Goal: Complete application form

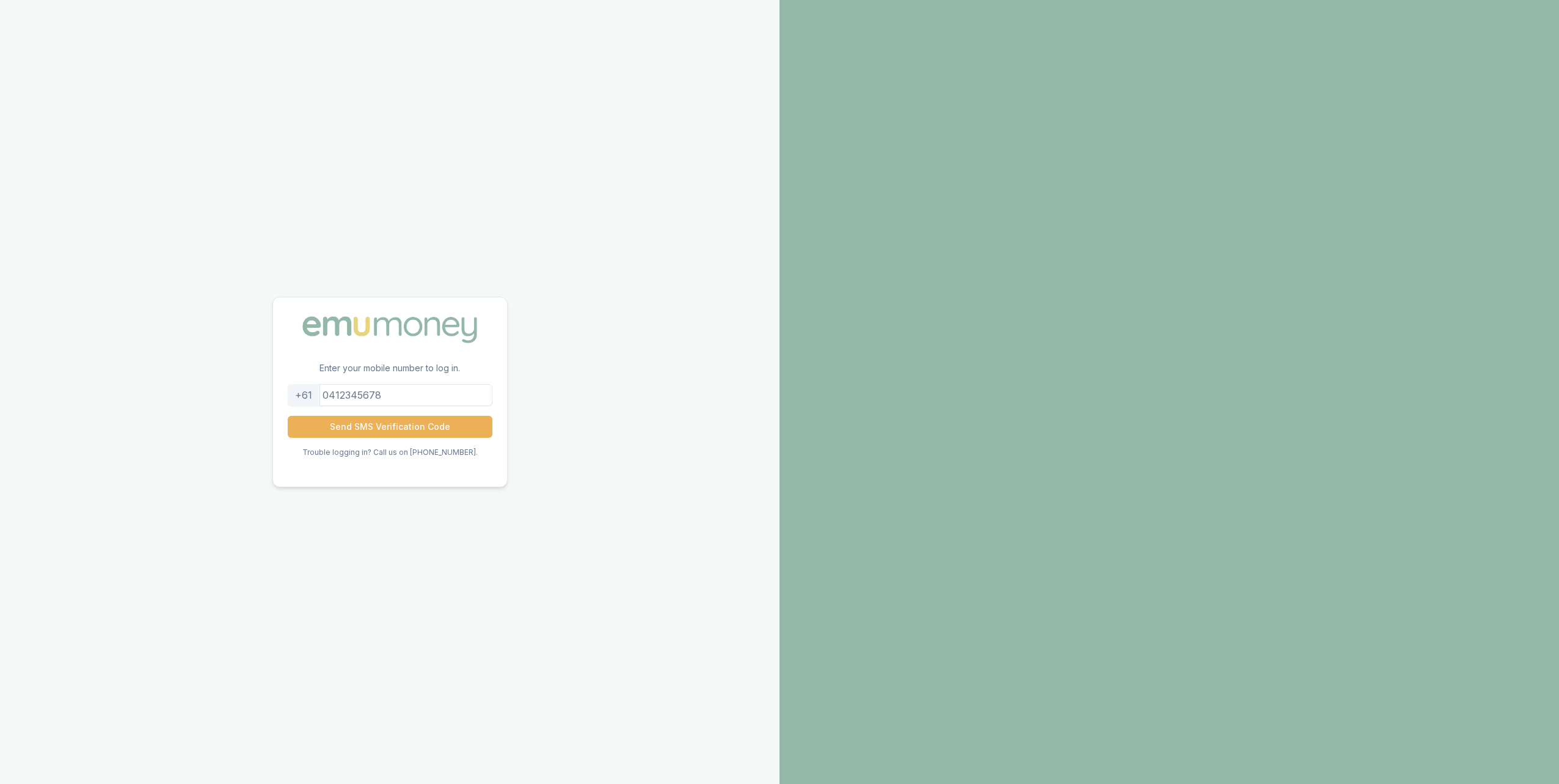
drag, startPoint x: 398, startPoint y: 395, endPoint x: 347, endPoint y: 394, distance: 51.0
click at [347, 394] on input "tel" at bounding box center [390, 395] width 204 height 22
type input "435745866"
click at [393, 432] on button "Send SMS Verification Code" at bounding box center [390, 427] width 204 height 22
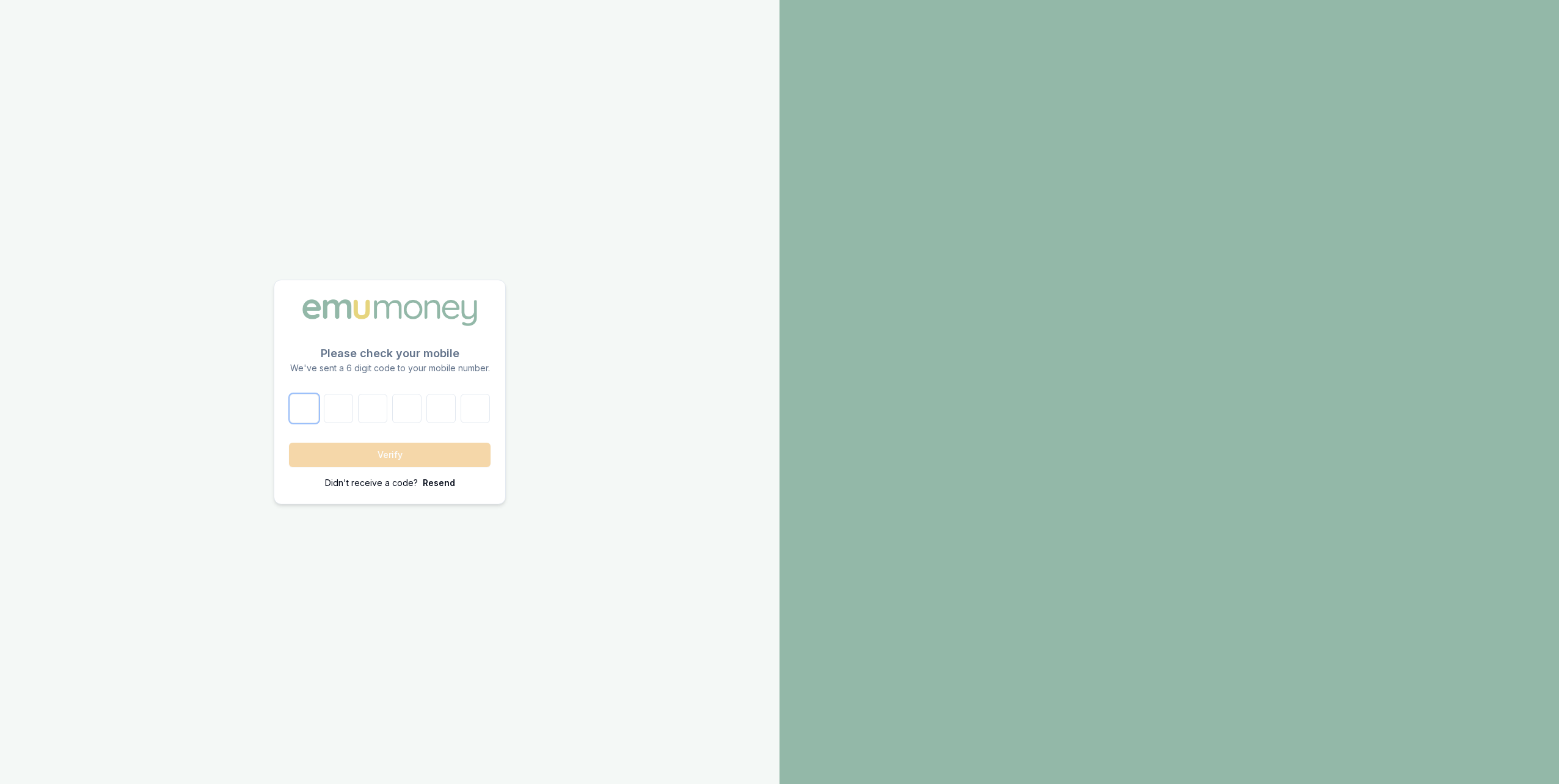
click at [306, 409] on input "number" at bounding box center [304, 409] width 29 height 29
type input "5"
type input "3"
type input "6"
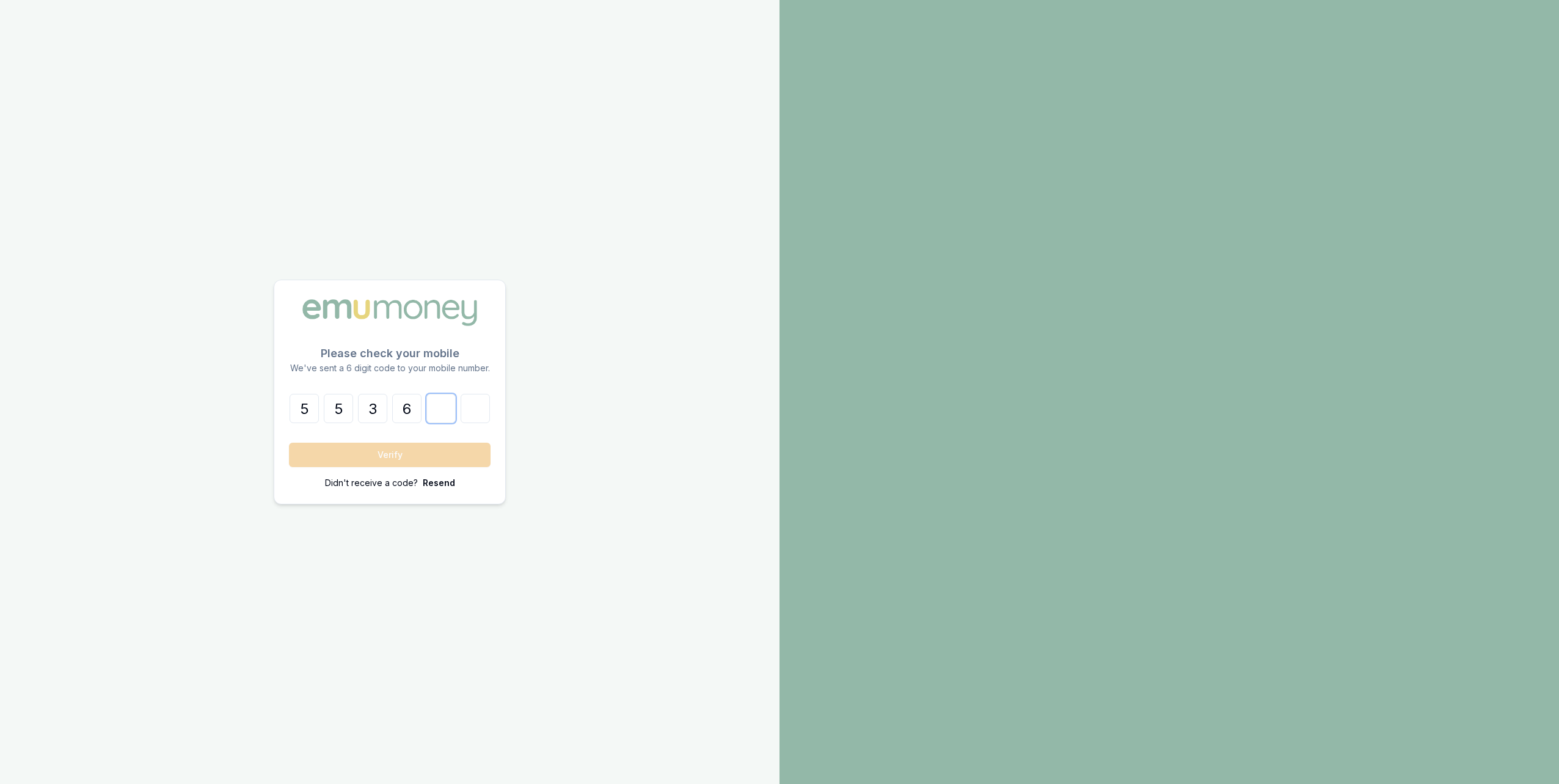
type input "2"
type input "3"
click at [349, 456] on button "Verify" at bounding box center [389, 455] width 202 height 25
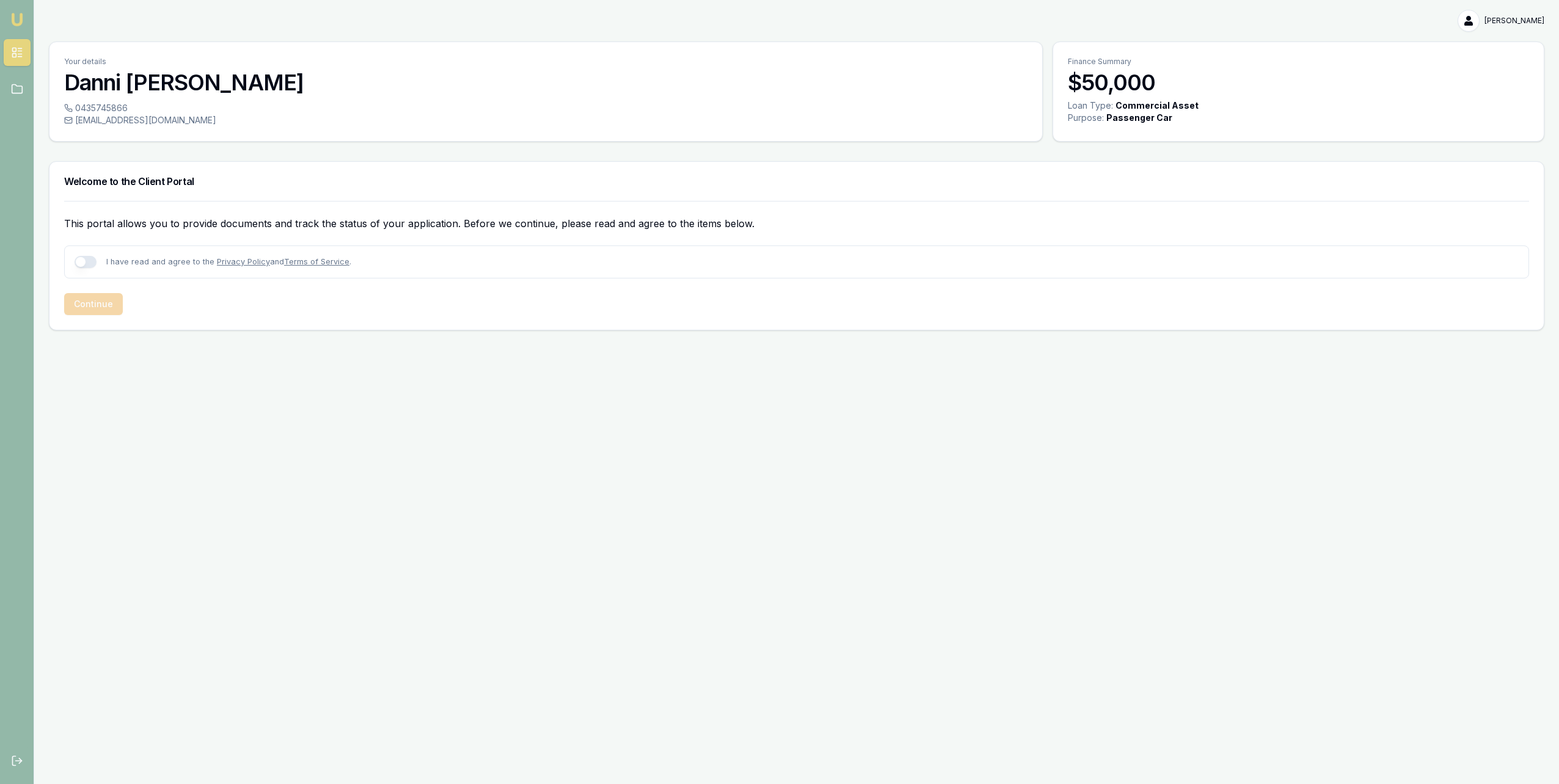
click at [81, 260] on button "button" at bounding box center [86, 262] width 22 height 12
checkbox input "true"
click at [88, 308] on button "Continue" at bounding box center [93, 304] width 59 height 22
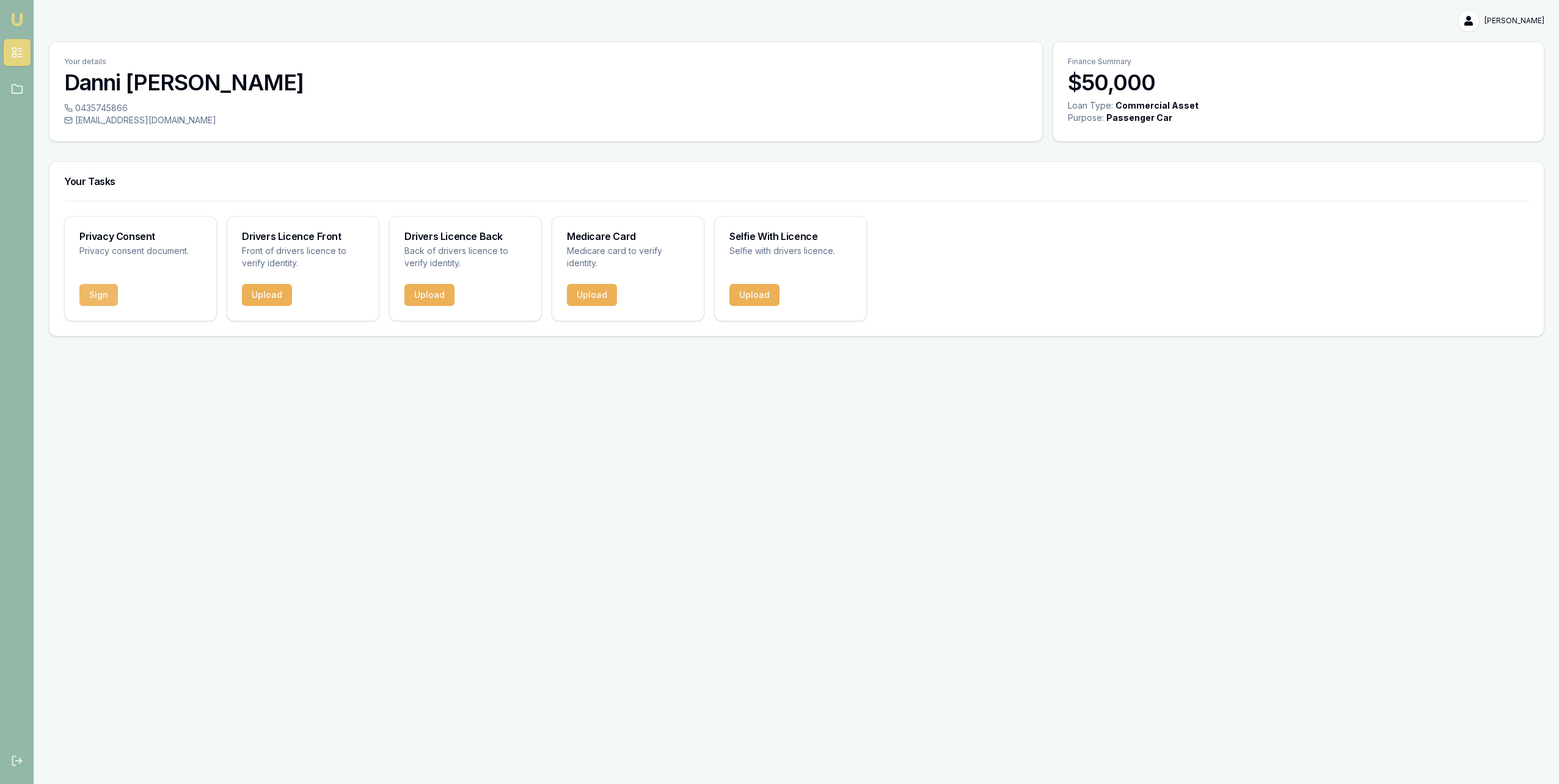
click at [100, 293] on button "Sign" at bounding box center [98, 295] width 38 height 22
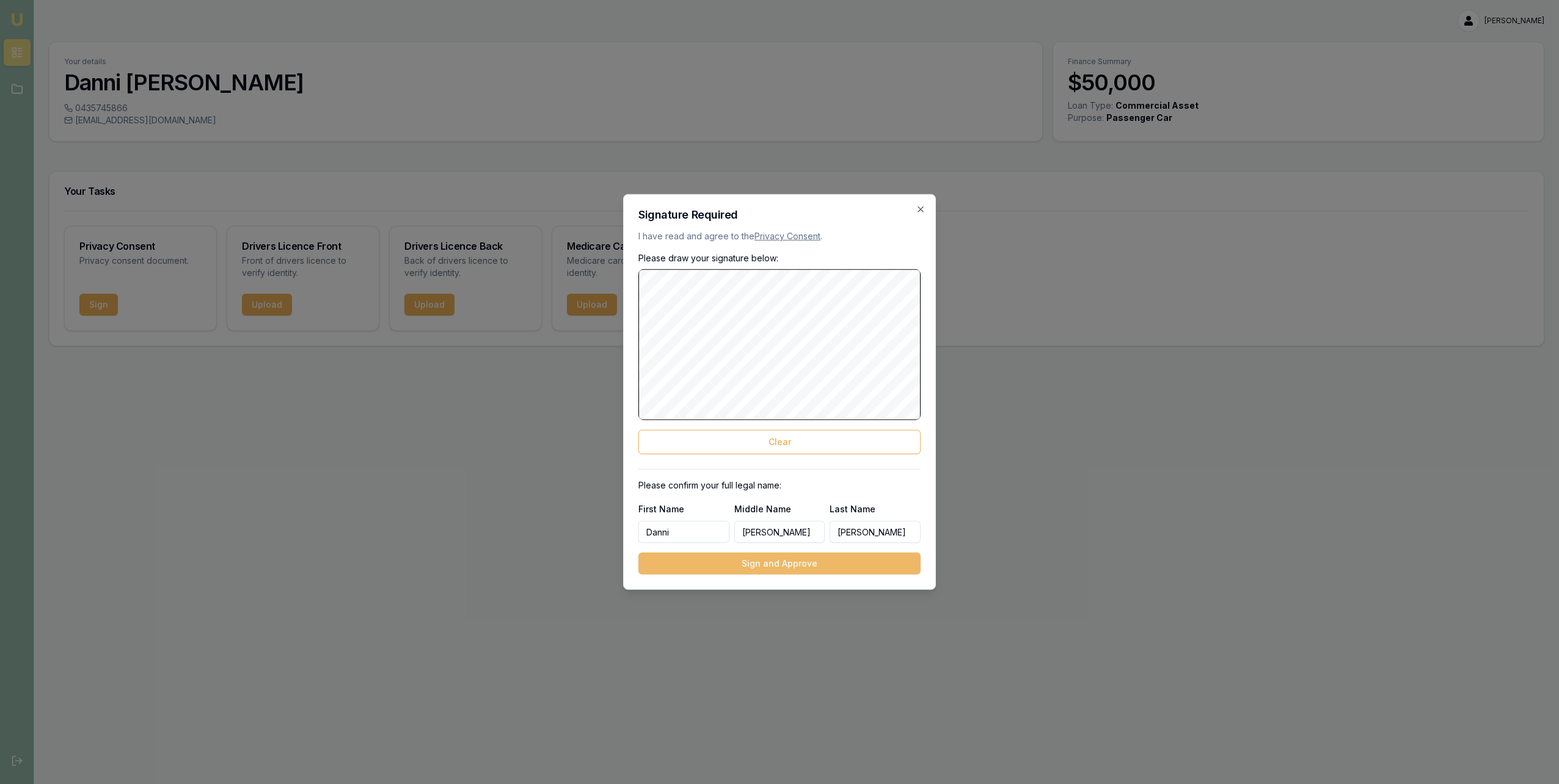
click at [727, 561] on button "Sign and Approve" at bounding box center [779, 564] width 282 height 22
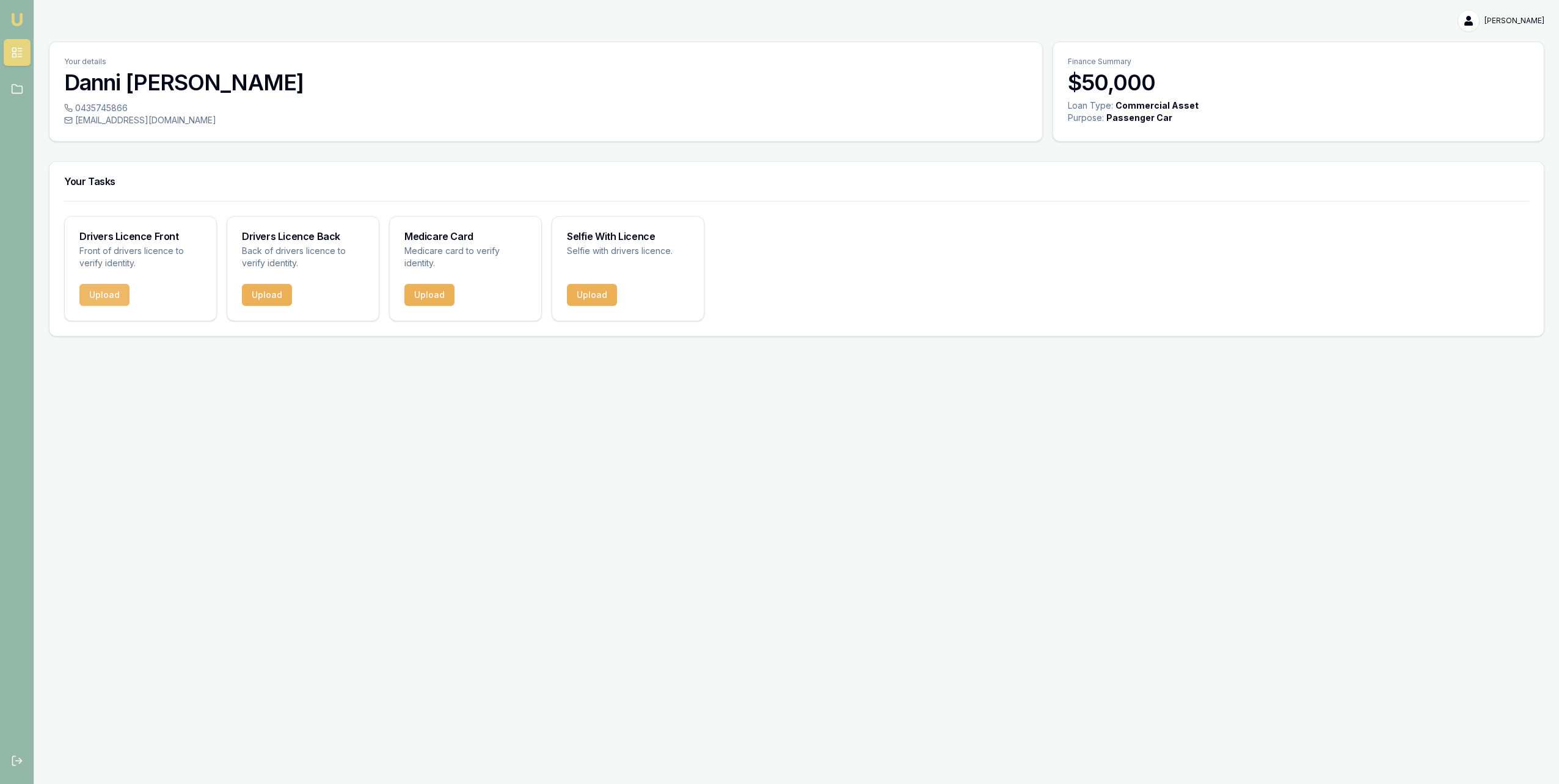
click at [106, 297] on button "Upload" at bounding box center [104, 295] width 50 height 22
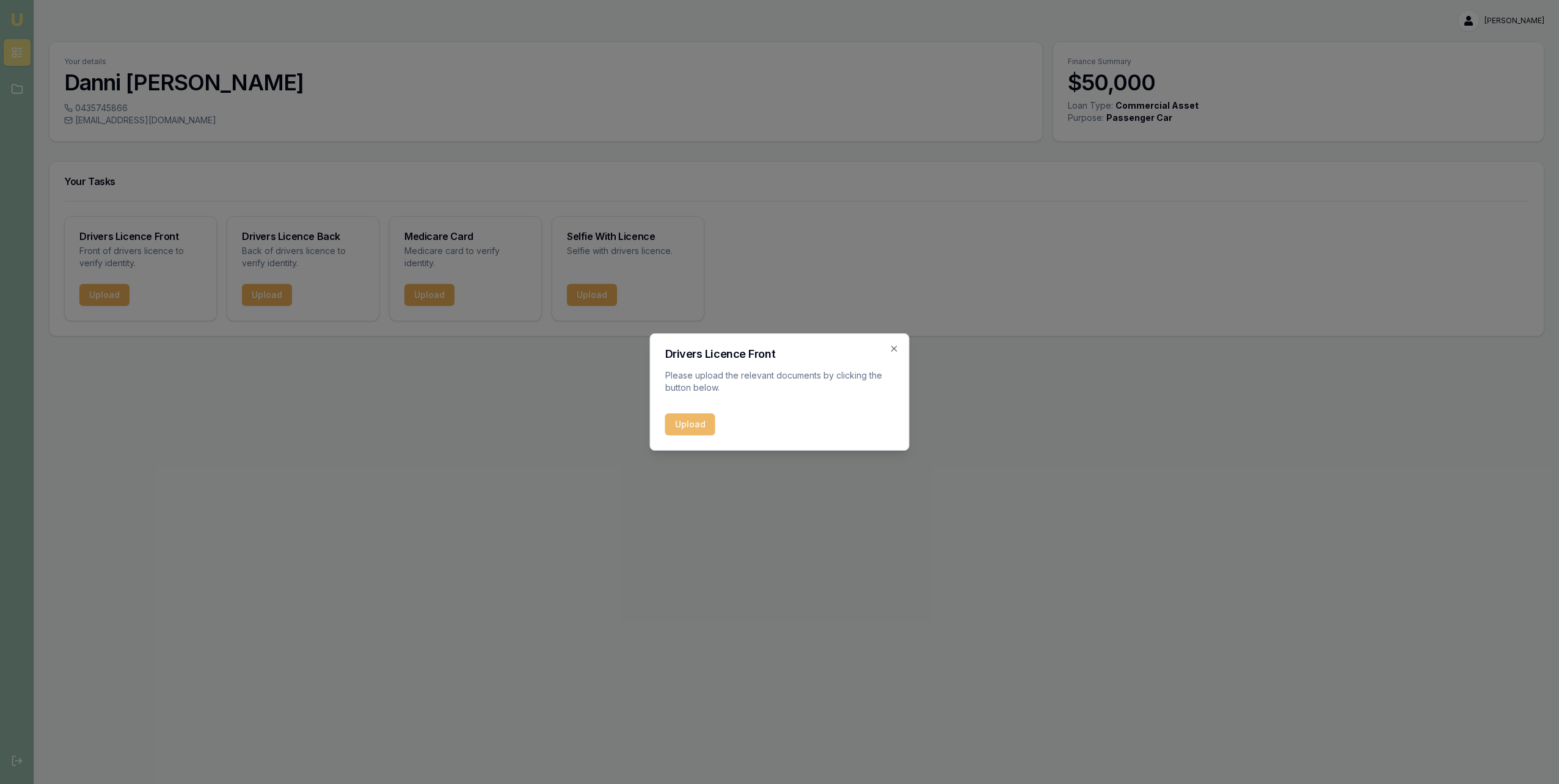
click at [674, 426] on button "Upload" at bounding box center [690, 425] width 50 height 22
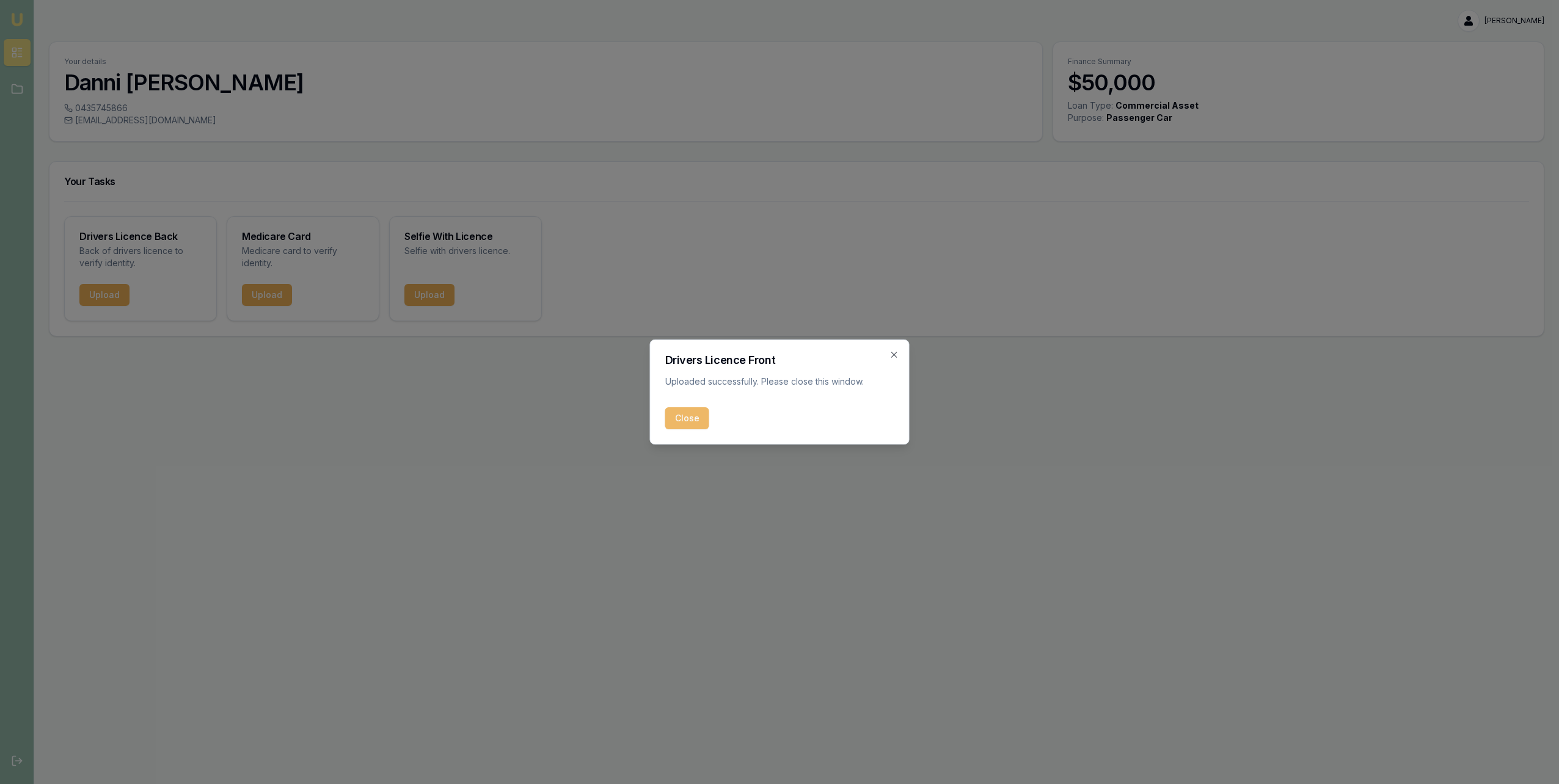
click at [690, 419] on button "Close" at bounding box center [687, 419] width 44 height 22
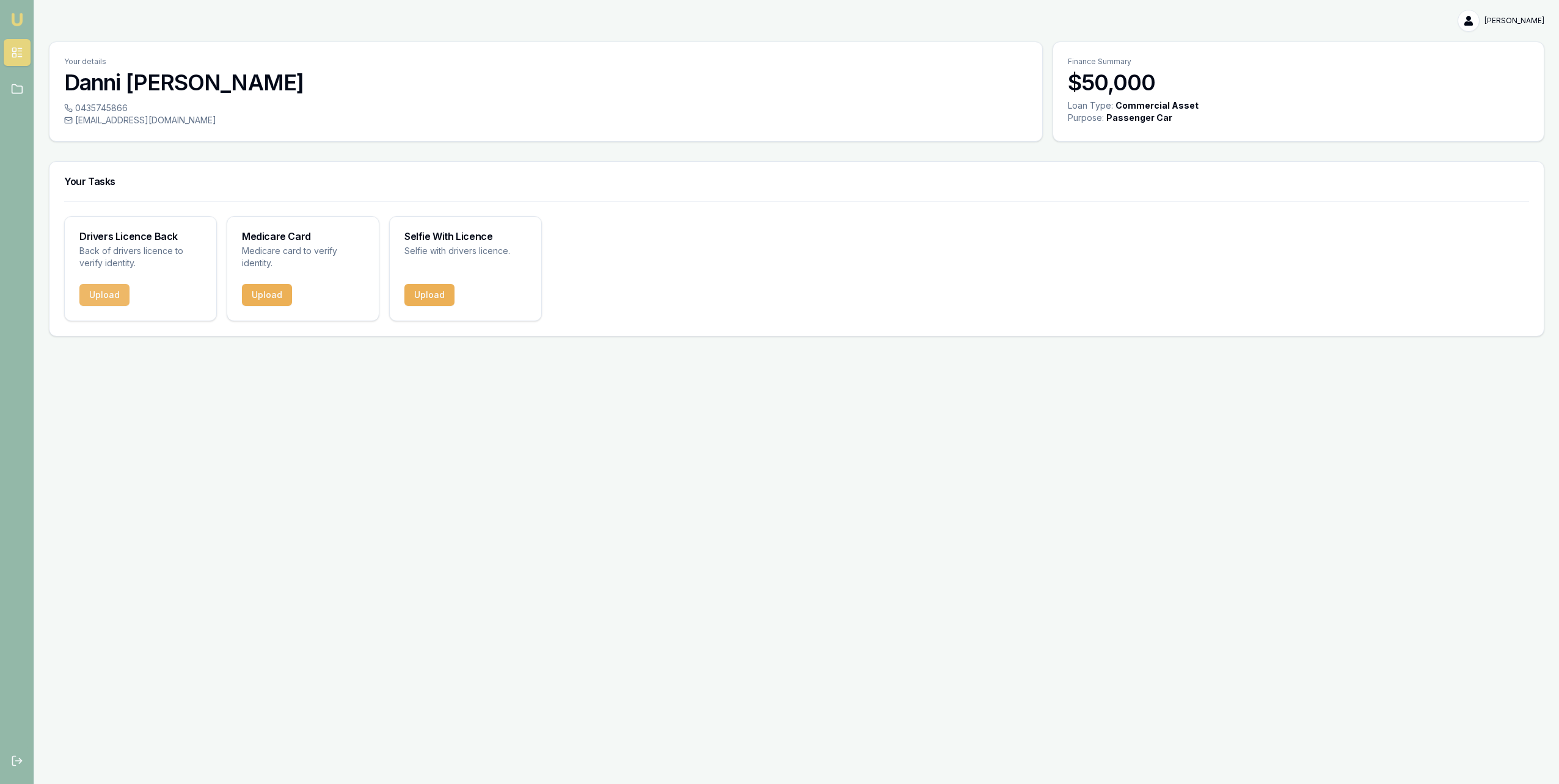
click at [113, 294] on button "Upload" at bounding box center [104, 295] width 50 height 22
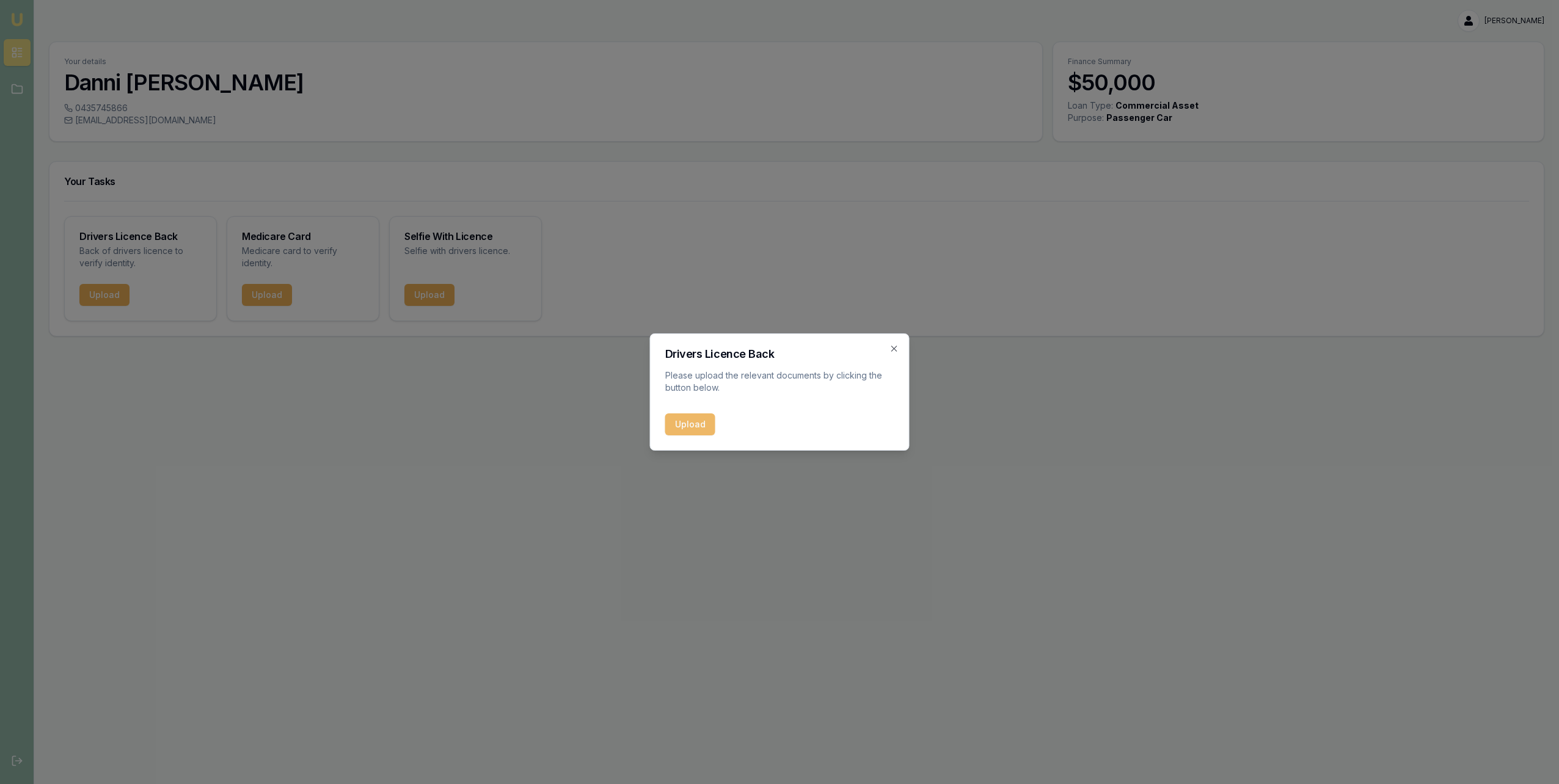
click at [684, 425] on button "Upload" at bounding box center [690, 425] width 50 height 22
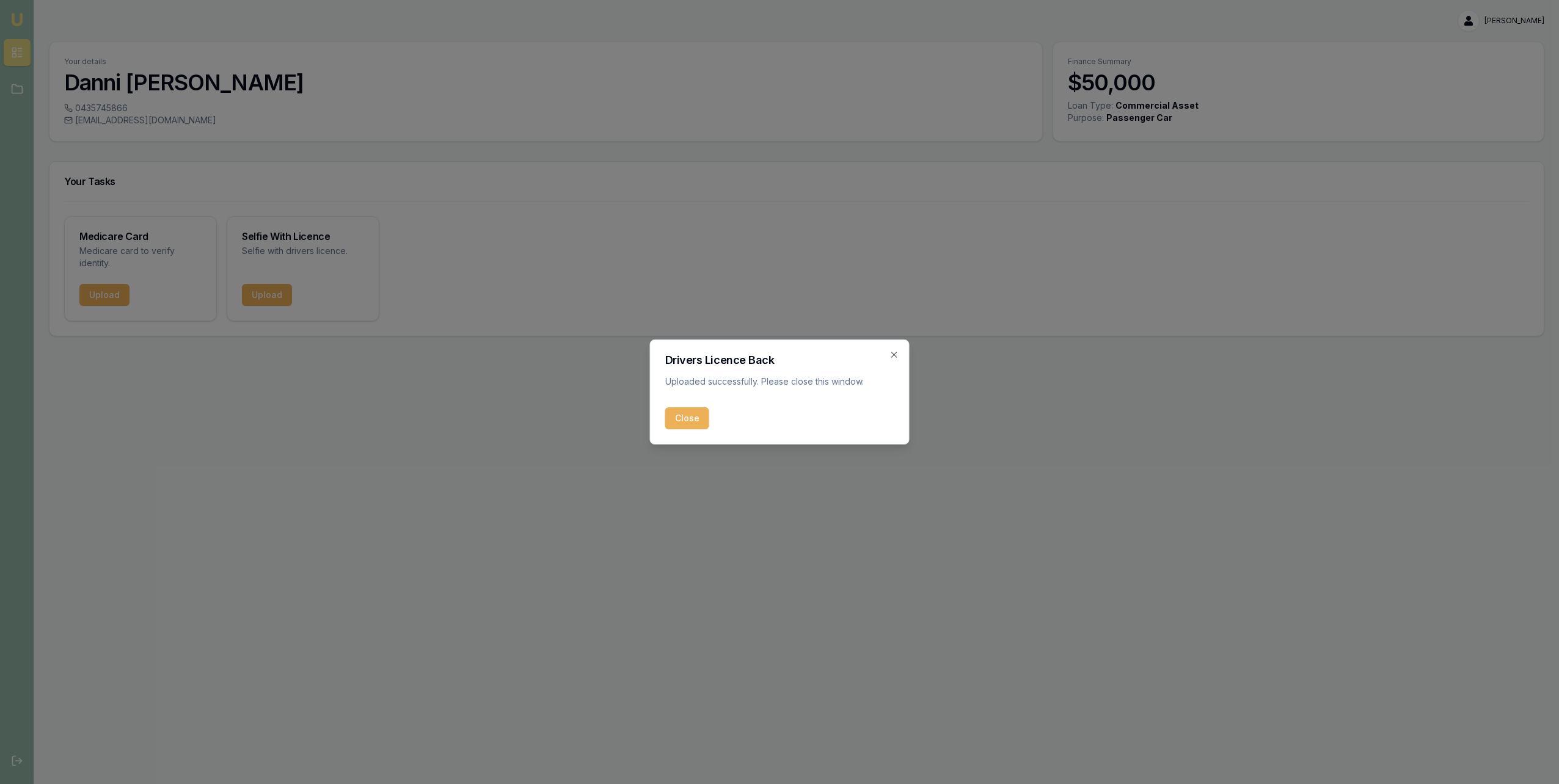
drag, startPoint x: 686, startPoint y: 421, endPoint x: 473, endPoint y: 389, distance: 215.4
click at [686, 421] on button "Close" at bounding box center [687, 419] width 44 height 22
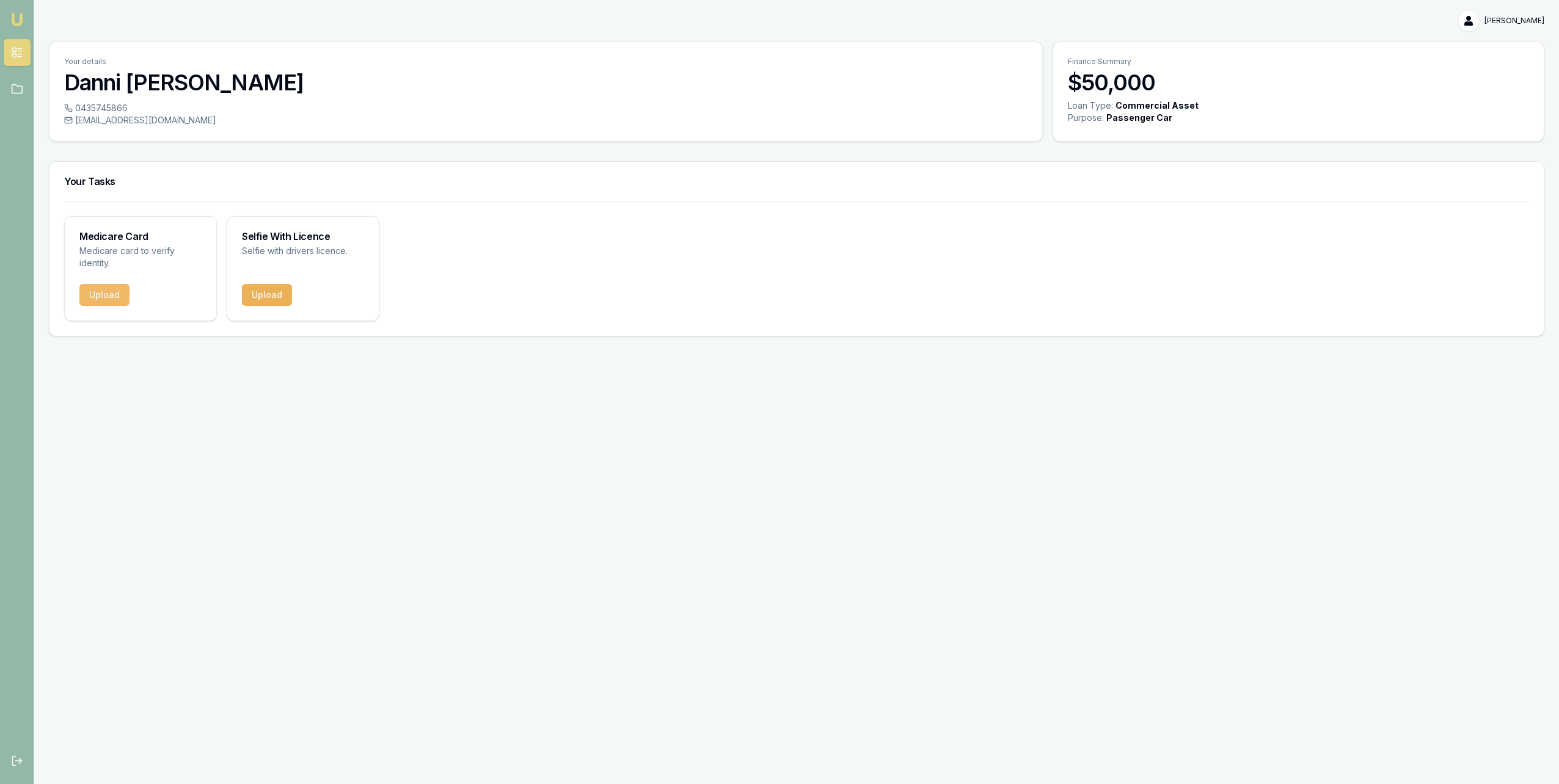
click at [98, 295] on button "Upload" at bounding box center [104, 295] width 50 height 22
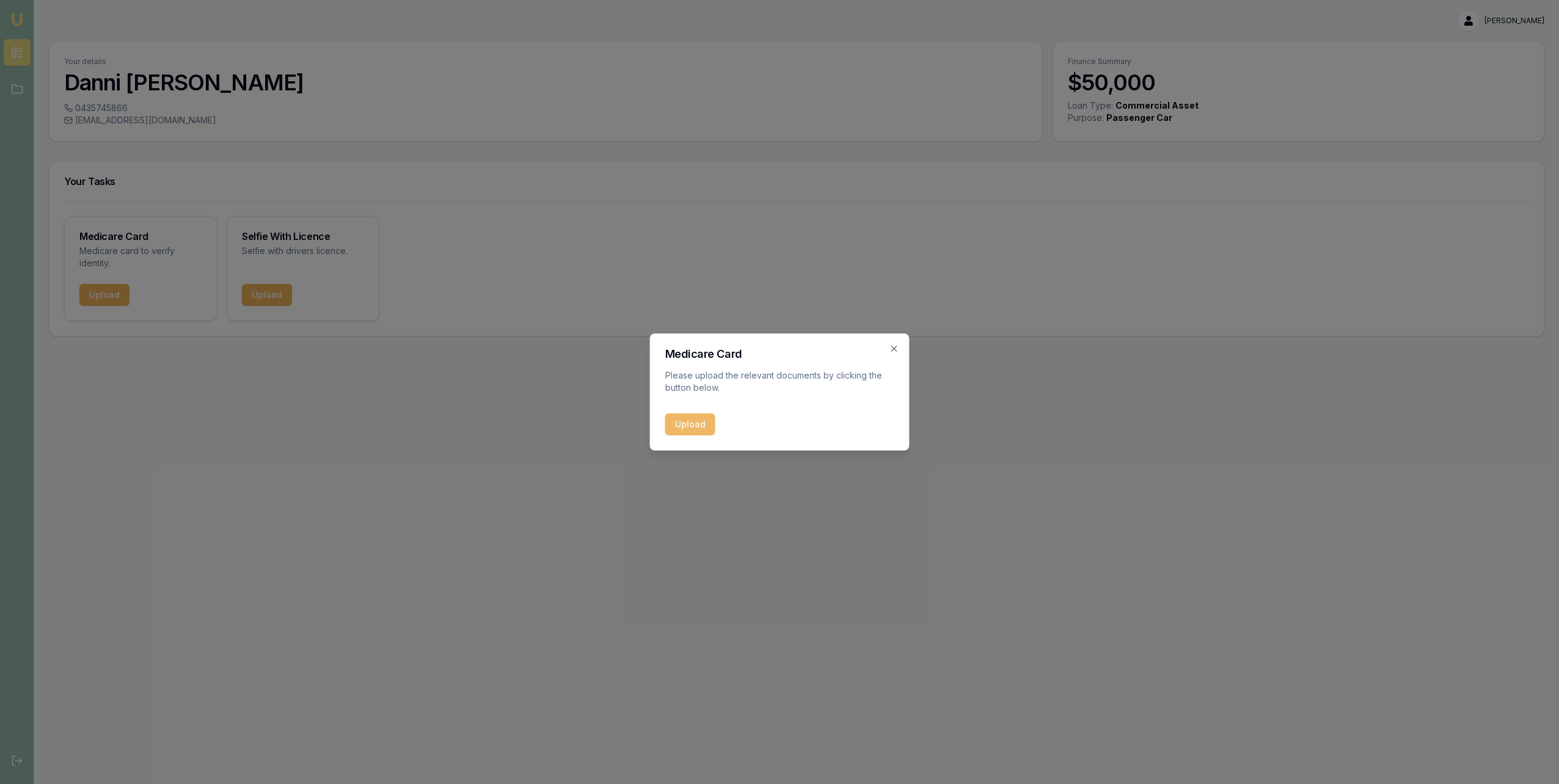
click at [679, 421] on button "Upload" at bounding box center [690, 425] width 50 height 22
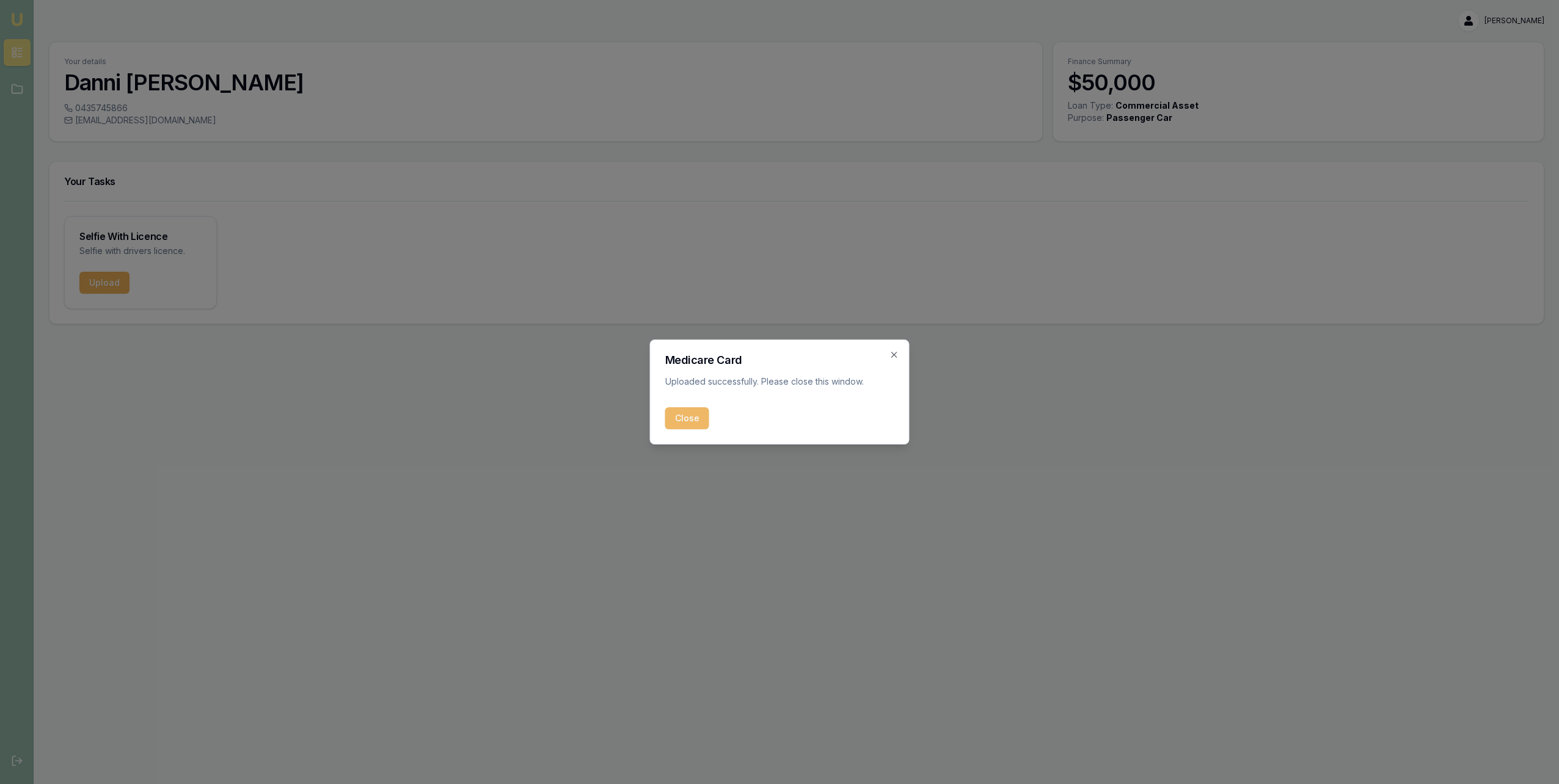
click at [693, 418] on button "Close" at bounding box center [687, 419] width 44 height 22
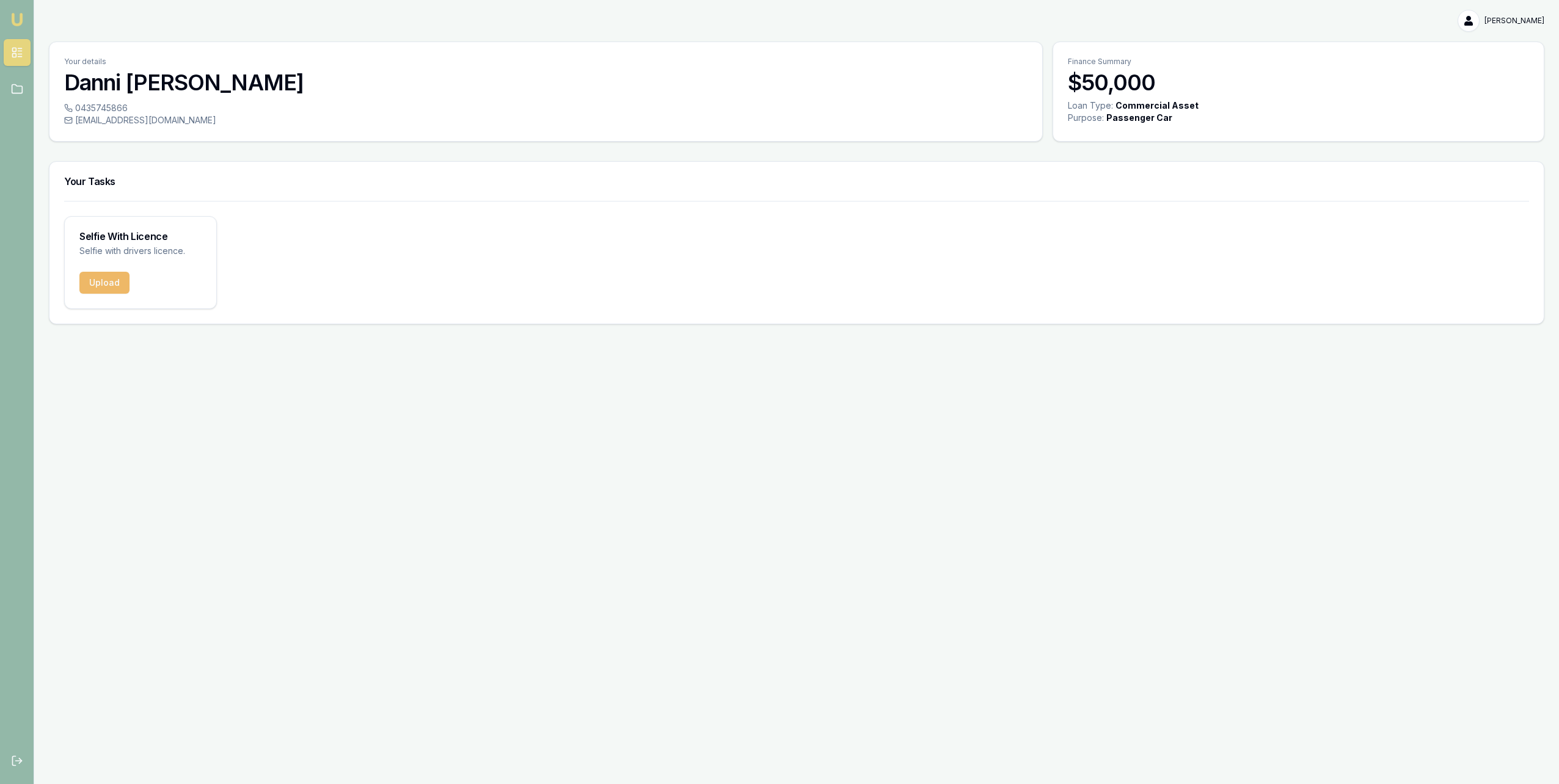
click at [105, 285] on button "Upload" at bounding box center [104, 283] width 50 height 22
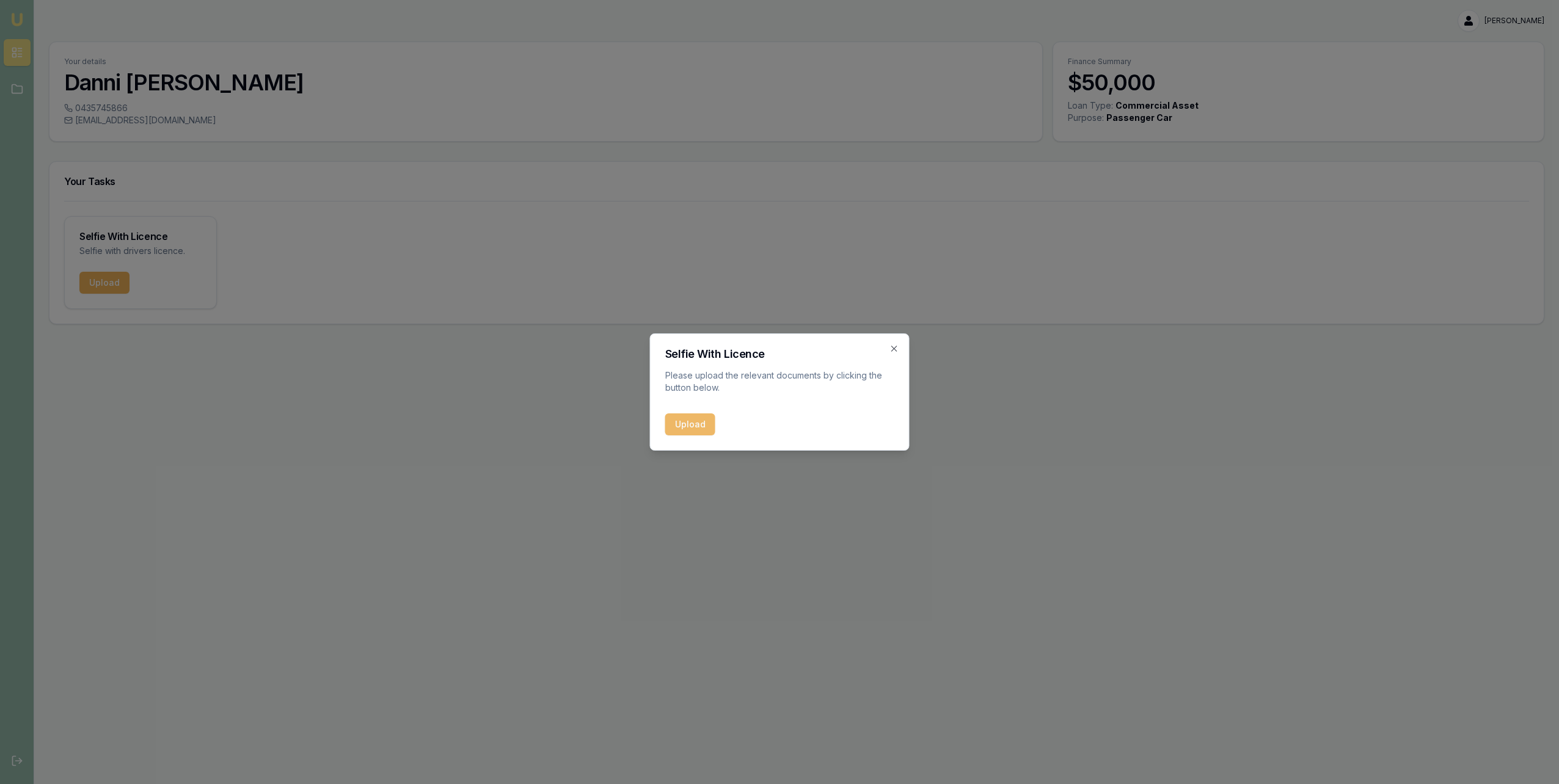
click at [679, 418] on button "Upload" at bounding box center [690, 425] width 50 height 22
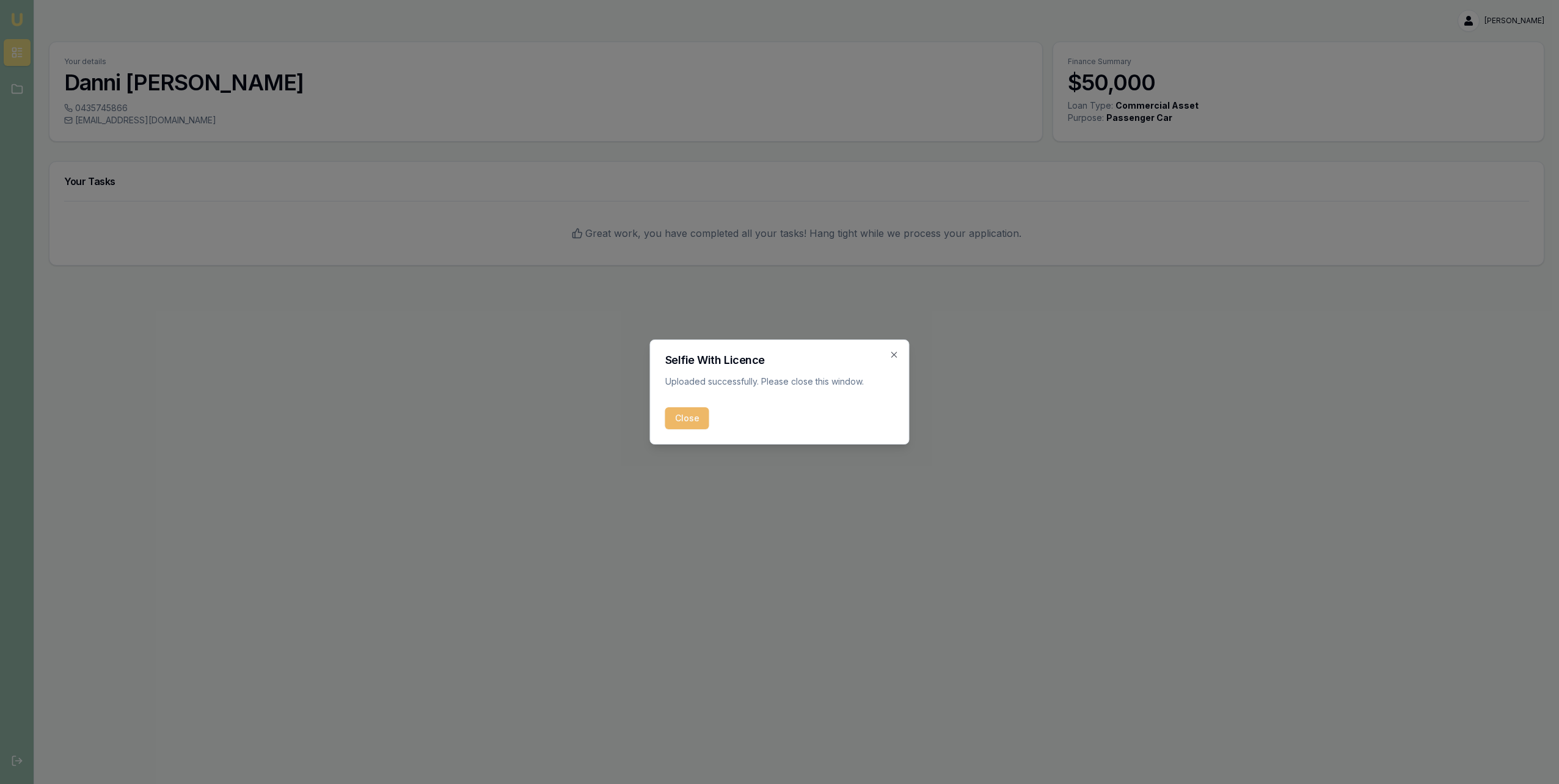
click at [685, 417] on button "Close" at bounding box center [687, 419] width 44 height 22
